Goal: Task Accomplishment & Management: Complete application form

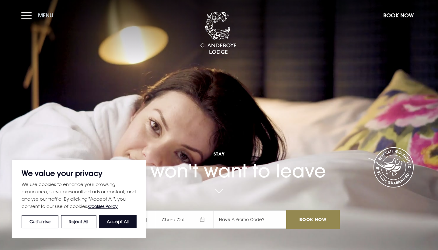
click at [26, 17] on button "Menu" at bounding box center [38, 15] width 35 height 13
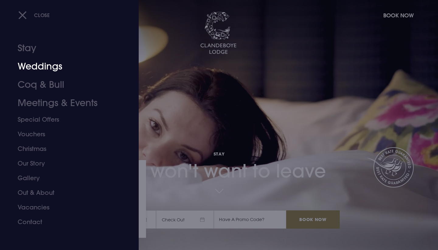
click at [38, 68] on link "Weddings" at bounding box center [66, 66] width 96 height 18
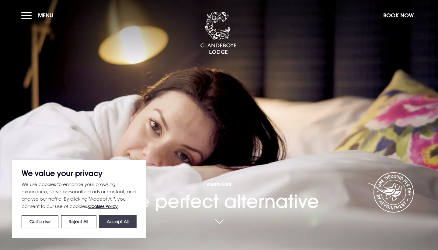
click at [113, 218] on button "Accept All" at bounding box center [118, 221] width 38 height 13
checkbox input "true"
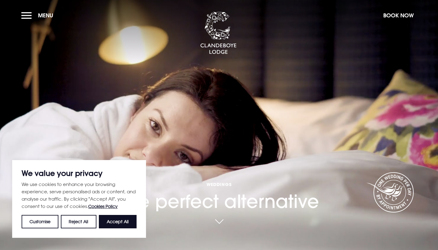
checkbox input "true"
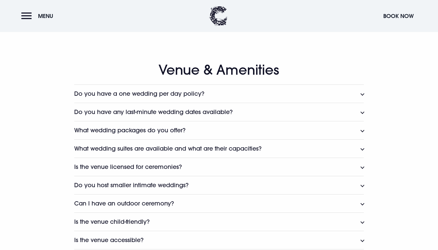
scroll to position [280, 0]
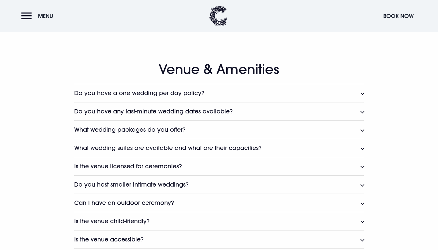
click at [360, 90] on button "Do you have a one wedding per day policy?" at bounding box center [219, 93] width 290 height 18
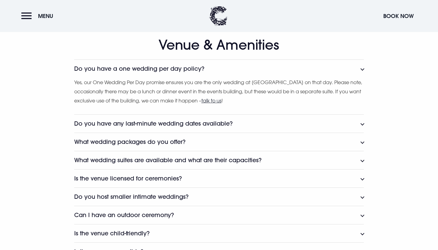
scroll to position [306, 0]
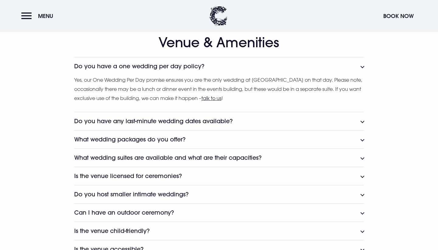
click at [361, 65] on button "Do you have a one wedding per day policy?" at bounding box center [219, 66] width 290 height 18
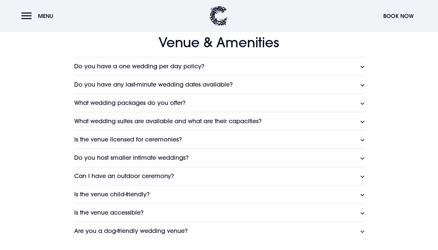
click at [361, 101] on button "What wedding packages do you offer?" at bounding box center [219, 102] width 290 height 18
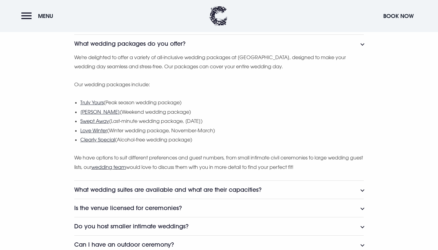
scroll to position [368, 0]
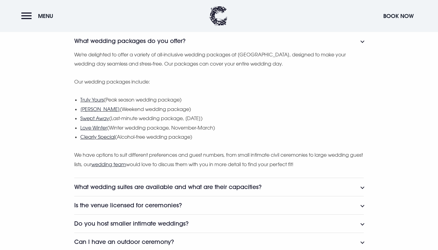
click at [97, 135] on u "Clearly Special" at bounding box center [97, 137] width 35 height 6
click at [98, 99] on u "Truly Yours" at bounding box center [91, 99] width 23 height 6
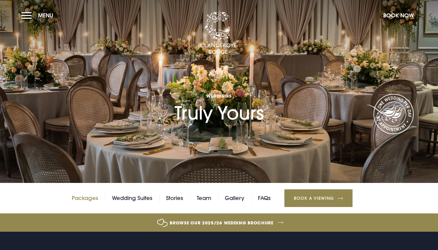
click at [92, 196] on link "Packages" at bounding box center [85, 197] width 26 height 9
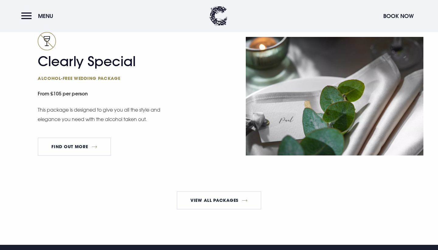
scroll to position [1054, 0]
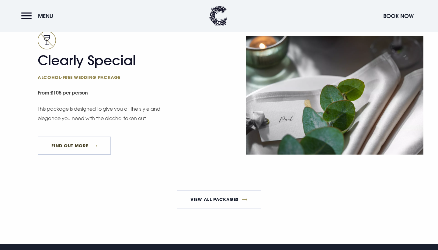
click at [75, 149] on link "FIND OUT MORE" at bounding box center [74, 145] width 73 height 18
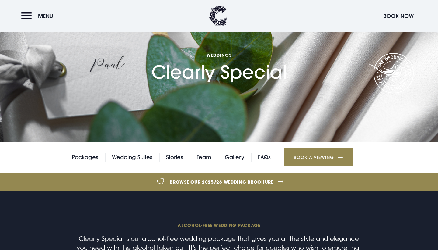
scroll to position [42, 0]
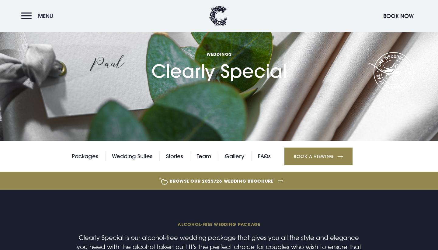
click at [24, 14] on button "Menu" at bounding box center [38, 15] width 35 height 13
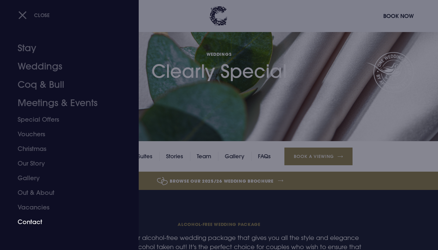
click at [35, 221] on link "Contact" at bounding box center [66, 221] width 96 height 15
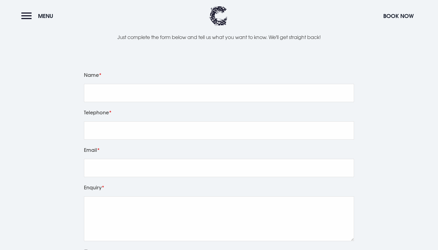
scroll to position [707, 0]
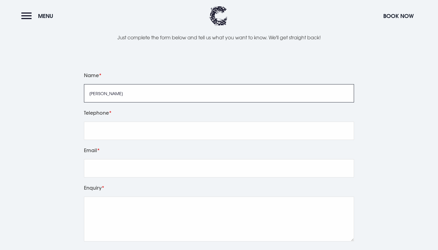
type input "Emily McAuley"
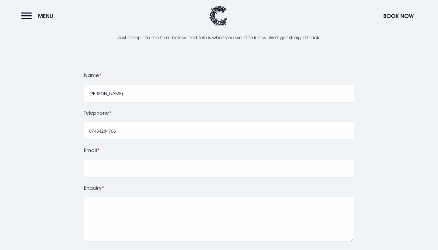
type input "07484284703"
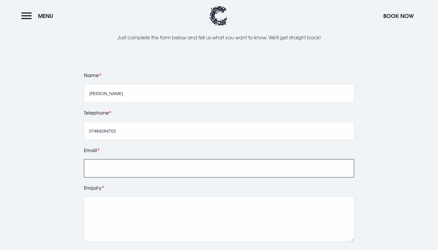
type input "emsmcauley@gmail.com"
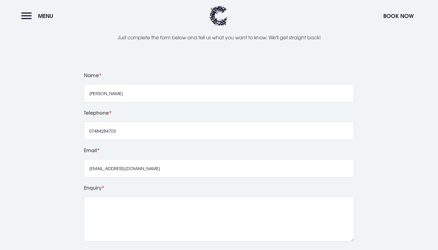
click at [194, 172] on input "emsmcauley@gmail.com" at bounding box center [219, 168] width 270 height 18
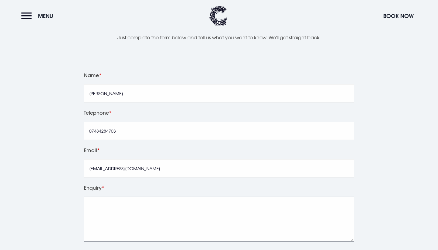
click at [185, 201] on textarea "Enquiry" at bounding box center [219, 218] width 270 height 45
paste textarea "Good evening, My fiancé (Josh) and I are recently engaged and are starting to e…"
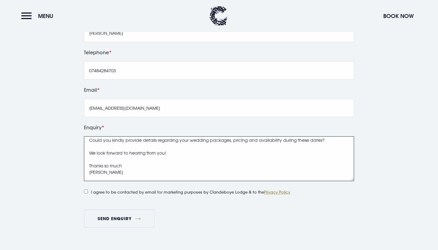
scroll to position [62, 0]
click at [142, 140] on textarea "Good evening, My fiancé (Josh) and I are recently engaged and are starting to e…" at bounding box center [219, 158] width 270 height 45
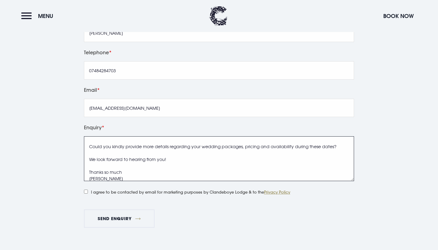
scroll to position [56, 0]
click at [240, 146] on textarea "Good evening, My fiancé (Josh) and I are recently engaged and are starting to e…" at bounding box center [219, 158] width 270 height 45
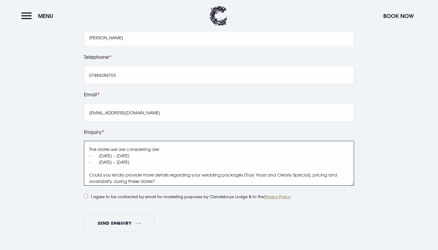
scroll to position [766, 0]
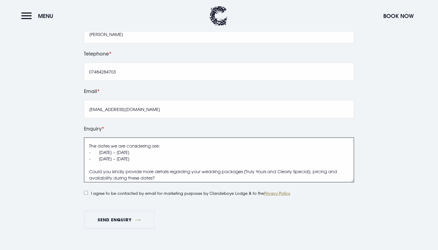
type textarea "Good evening, My fiancé (Josh) and I are recently engaged and are starting to e…"
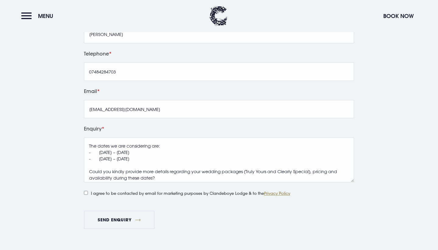
click at [89, 191] on label "I agree to be contacted by email for marketing purposes by Clandeboye Lodge & t…" at bounding box center [187, 192] width 206 height 8
click at [88, 191] on input "I agree to be contacted by email for marketing purposes by Clandeboye Lodge & t…" at bounding box center [86, 192] width 4 height 4
checkbox input "true"
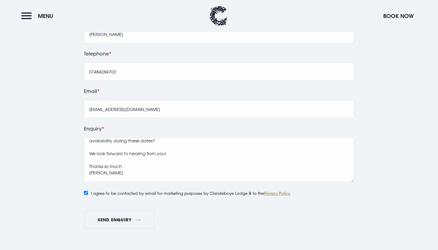
scroll to position [77, 0]
click at [124, 216] on button "Send Enquiry" at bounding box center [119, 219] width 71 height 18
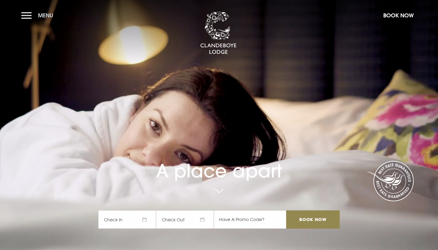
click at [24, 17] on button "Menu" at bounding box center [38, 15] width 35 height 13
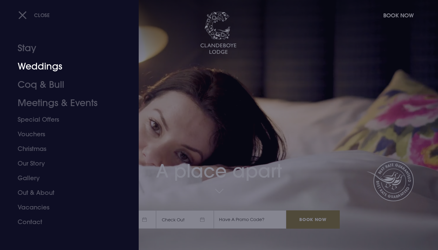
click at [44, 69] on link "Weddings" at bounding box center [66, 66] width 96 height 18
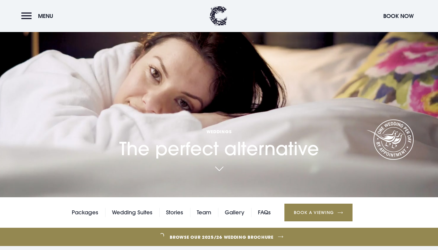
scroll to position [70, 0]
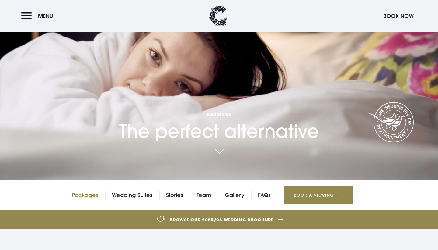
click at [89, 195] on link "Packages" at bounding box center [85, 194] width 26 height 9
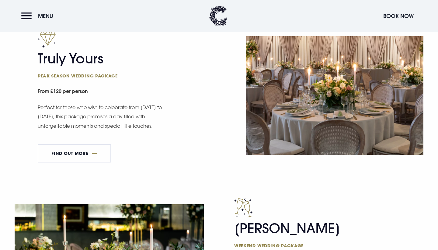
scroll to position [373, 0]
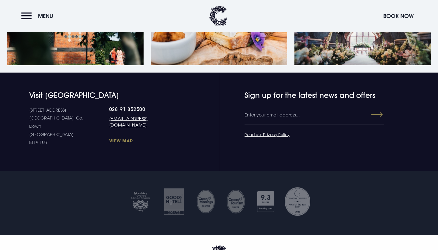
scroll to position [280, 0]
